Goal: Task Accomplishment & Management: Use online tool/utility

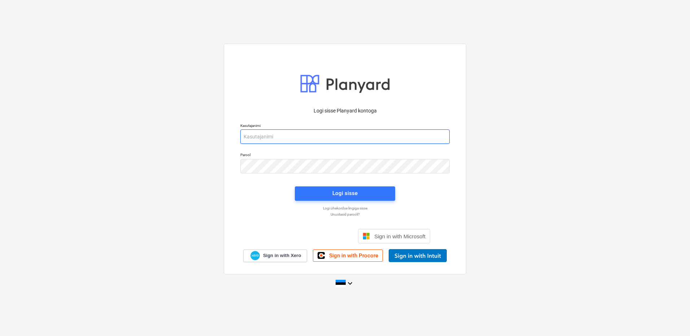
click at [261, 136] on input "email" at bounding box center [344, 137] width 209 height 14
type input "[PERSON_NAME][EMAIL_ADDRESS][DOMAIN_NAME]"
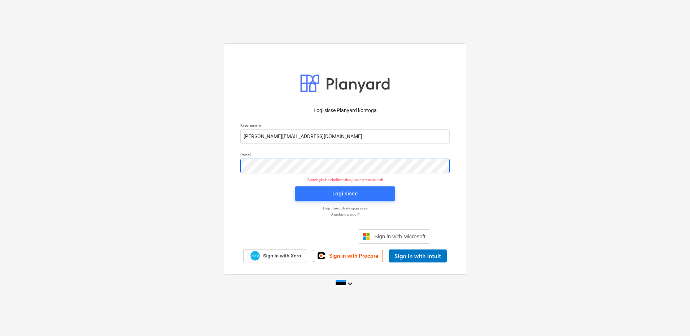
click at [235, 168] on div "Logi sisse Planyard kontoga Kasutajanimi [PERSON_NAME][EMAIL_ADDRESS][DOMAIN_NA…" at bounding box center [345, 158] width 243 height 231
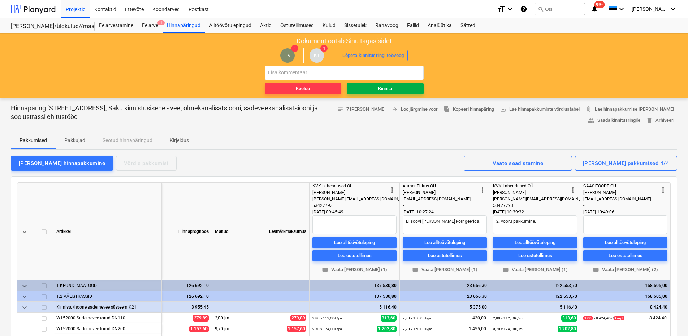
click at [375, 89] on span "Kinnita" at bounding box center [385, 89] width 71 height 8
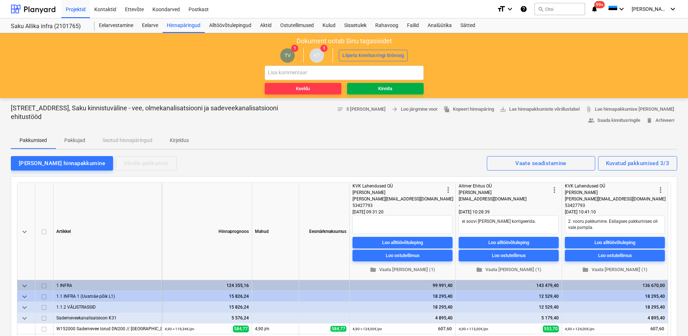
click at [380, 93] on div "Kinnita" at bounding box center [385, 89] width 14 height 8
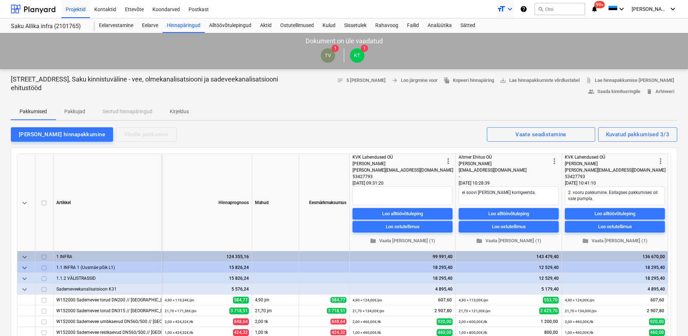
type textarea "x"
